Goal: Task Accomplishment & Management: Manage account settings

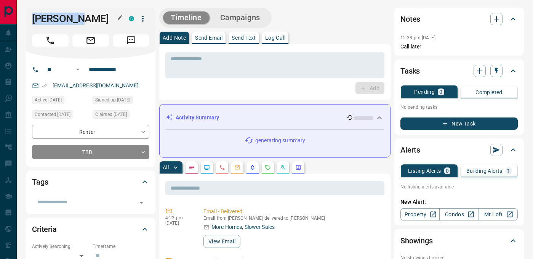
drag, startPoint x: 32, startPoint y: 16, endPoint x: 75, endPoint y: 16, distance: 42.3
click at [81, 16] on h1 "[PERSON_NAME]" at bounding box center [74, 19] width 85 height 12
copy h1 "[PERSON_NAME]"
click at [108, 67] on input "**********" at bounding box center [115, 69] width 59 height 12
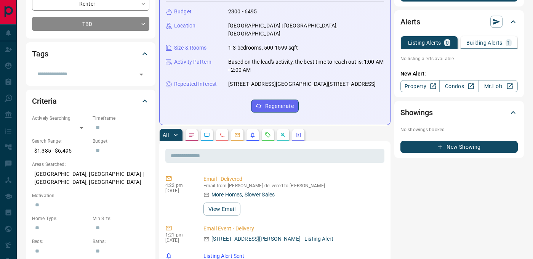
scroll to position [128, 0]
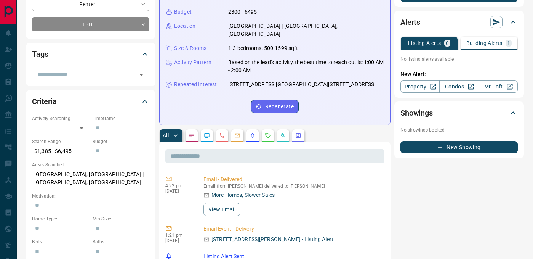
click at [487, 47] on button "Building Alerts 1" at bounding box center [489, 43] width 57 height 13
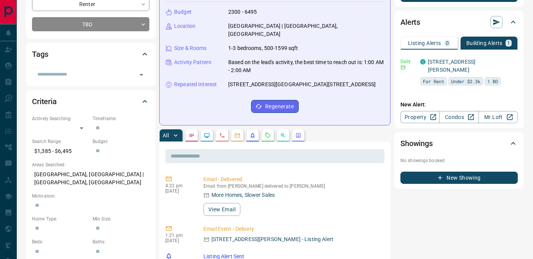
click at [436, 41] on p "Listing Alerts" at bounding box center [424, 42] width 33 height 5
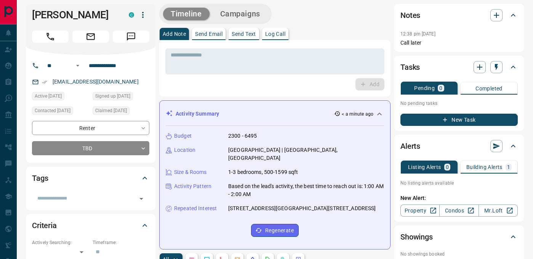
scroll to position [0, 0]
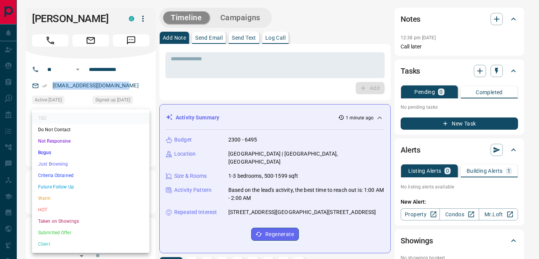
click at [67, 141] on li "Not Responsive" at bounding box center [90, 140] width 117 height 11
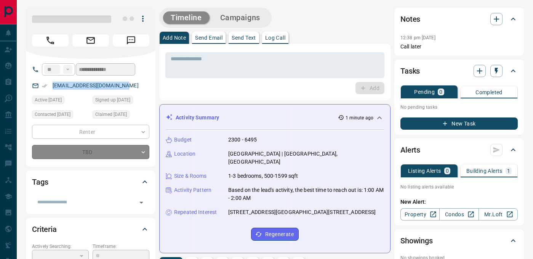
click at [272, 36] on div "TBD Do Not Contact Not Responsive Bogus Just Browsing Criteria Obtained Future …" at bounding box center [266, 129] width 533 height 259
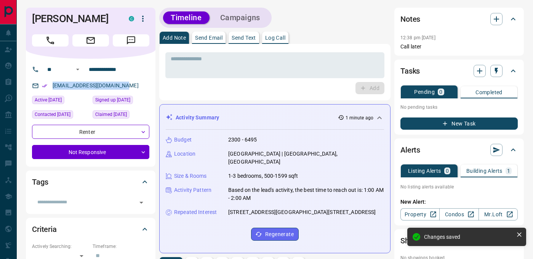
type input "*"
click at [272, 37] on p "Log Call" at bounding box center [275, 37] width 20 height 5
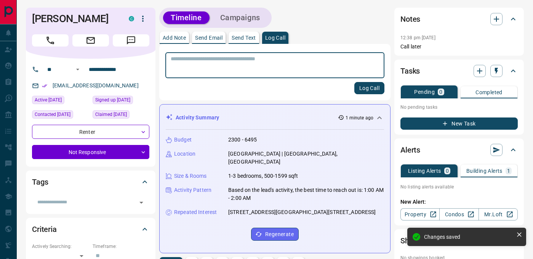
scroll to position [138, 0]
type textarea "**********"
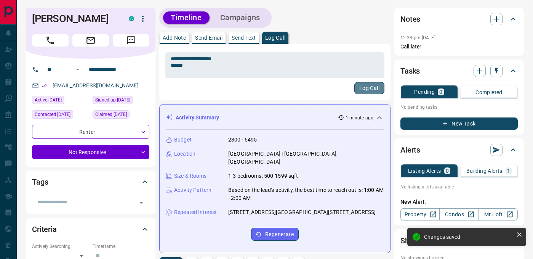
click at [373, 90] on button "Log Call" at bounding box center [370, 88] width 30 height 12
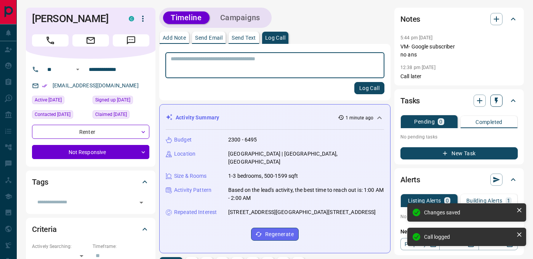
click at [494, 104] on icon "button" at bounding box center [497, 101] width 8 height 8
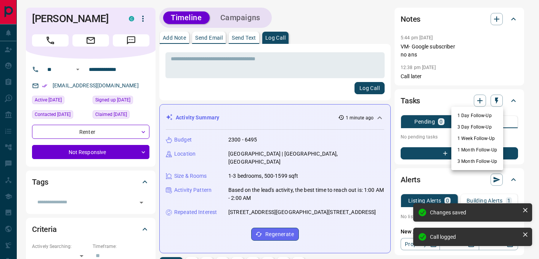
click at [478, 117] on li "1 Day Follow-Up" at bounding box center [477, 115] width 52 height 11
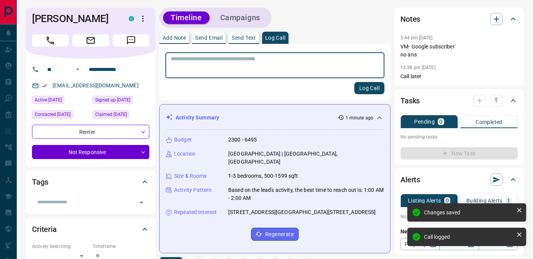
scroll to position [218, 0]
